Goal: Task Accomplishment & Management: Manage account settings

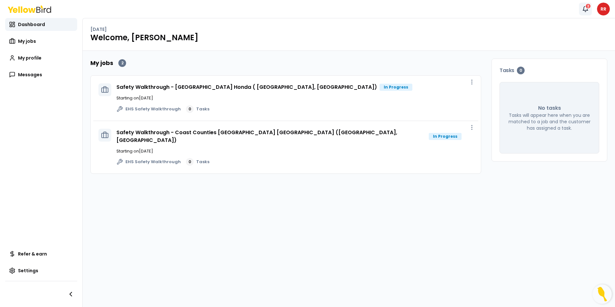
click at [588, 8] on div "2" at bounding box center [588, 6] width 6 height 6
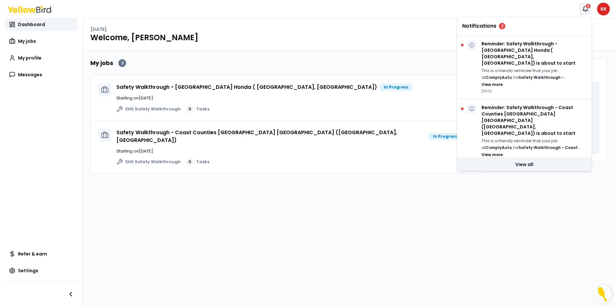
click at [533, 167] on link "View all" at bounding box center [524, 164] width 134 height 13
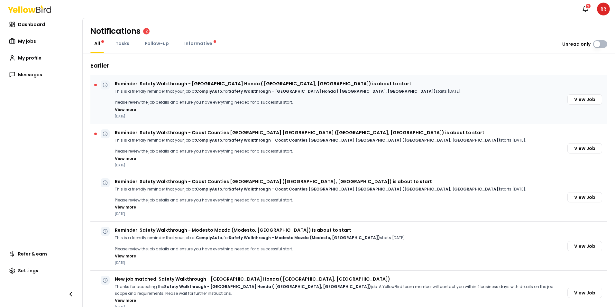
click at [171, 94] on p "This is a friendly reminder that your job at ComplyAuto , for Safety Walkthroug…" at bounding box center [288, 91] width 347 height 7
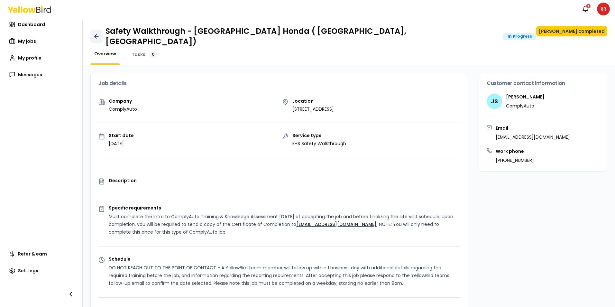
click at [97, 34] on icon at bounding box center [96, 36] width 6 height 6
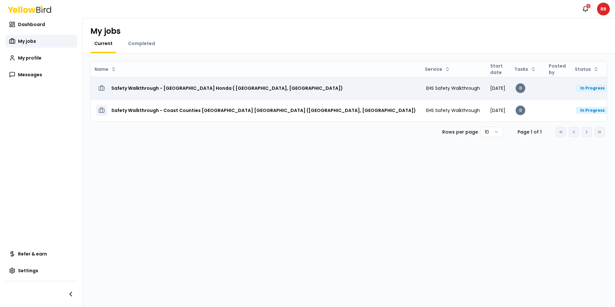
click at [169, 87] on h3 "Safety Walkthrough - [GEOGRAPHIC_DATA] Honda ( [GEOGRAPHIC_DATA], [GEOGRAPHIC_D…" at bounding box center [227, 88] width 232 height 12
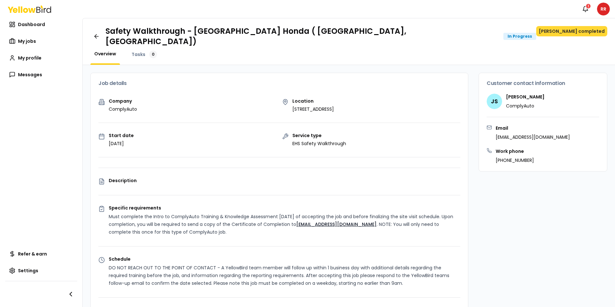
click at [573, 32] on button "[PERSON_NAME] completed" at bounding box center [571, 31] width 71 height 10
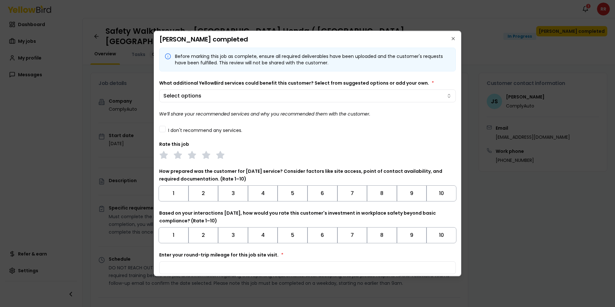
click at [167, 131] on div "I don't recommend any services." at bounding box center [307, 128] width 297 height 7
click at [165, 130] on button "I don't recommend any services." at bounding box center [162, 129] width 6 height 6
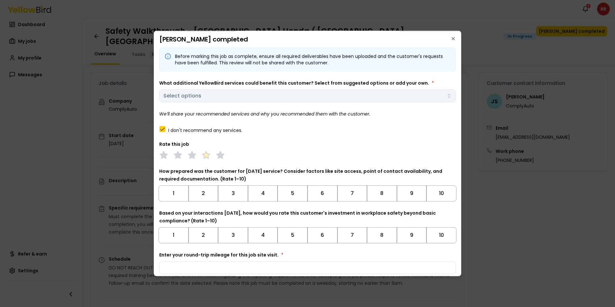
click at [208, 157] on polygon at bounding box center [205, 155] width 7 height 7
click at [409, 194] on button "9" at bounding box center [412, 193] width 30 height 16
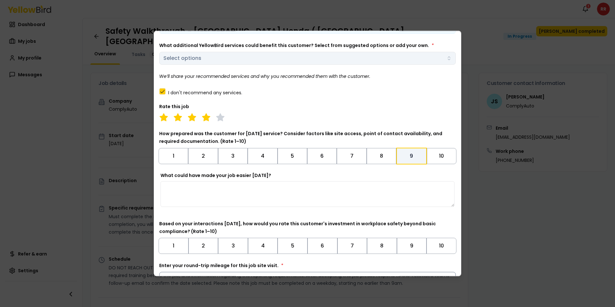
scroll to position [78, 0]
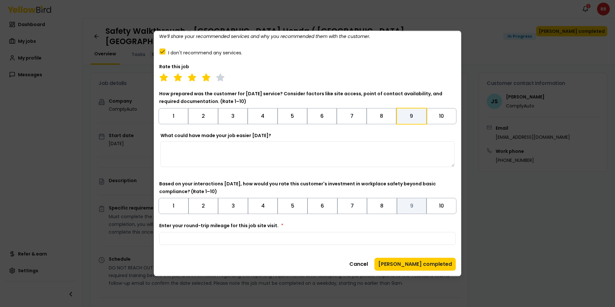
click at [408, 202] on button "9" at bounding box center [412, 206] width 30 height 16
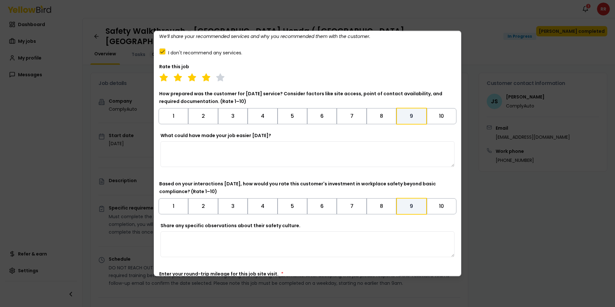
scroll to position [126, 0]
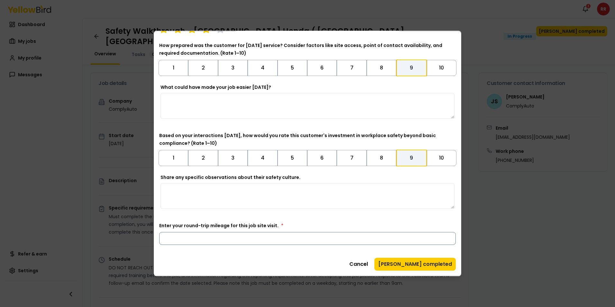
click at [189, 240] on input "Enter your round-trip mileage for this job site visit. *" at bounding box center [307, 238] width 297 height 13
type input "***"
click at [426, 262] on button "[PERSON_NAME] completed" at bounding box center [415, 264] width 81 height 13
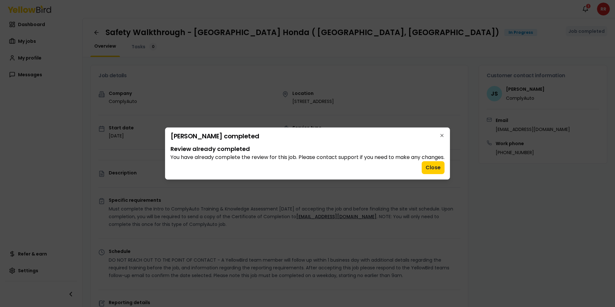
scroll to position [0, 0]
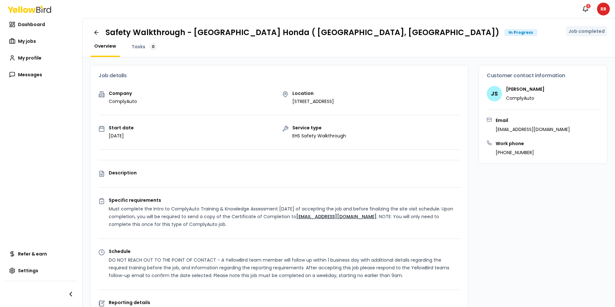
click at [108, 48] on span "Overview" at bounding box center [105, 46] width 22 height 6
click at [108, 47] on span "Overview" at bounding box center [105, 46] width 22 height 6
click at [37, 26] on span "Dashboard" at bounding box center [31, 24] width 27 height 6
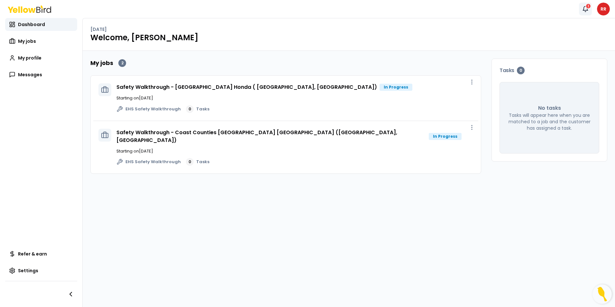
click at [586, 8] on icon "button" at bounding box center [585, 9] width 6 height 6
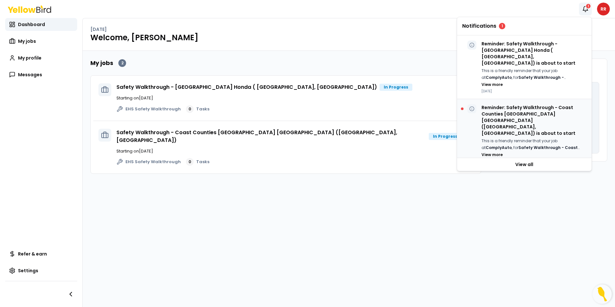
click at [512, 104] on p "Reminder: Safety Walkthrough - Coast Counties [GEOGRAPHIC_DATA] [GEOGRAPHIC_DAT…" at bounding box center [534, 120] width 105 height 32
